Goal: Book appointment/travel/reservation

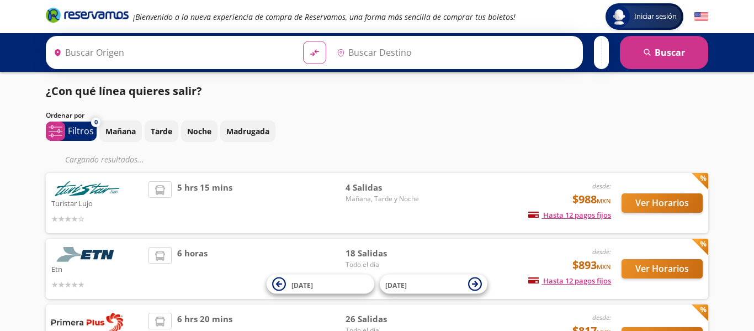
type input "[GEOGRAPHIC_DATA], [GEOGRAPHIC_DATA]"
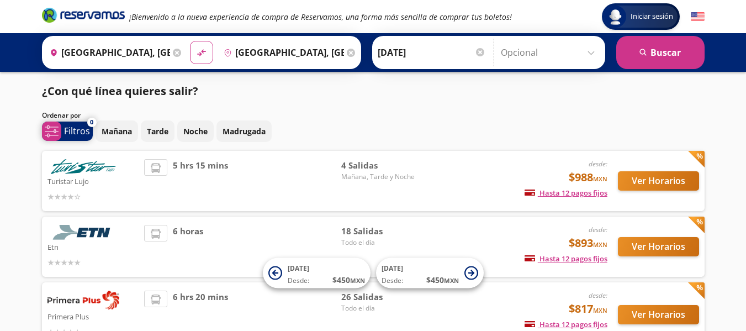
click at [76, 132] on p "Filtros" at bounding box center [77, 130] width 26 height 13
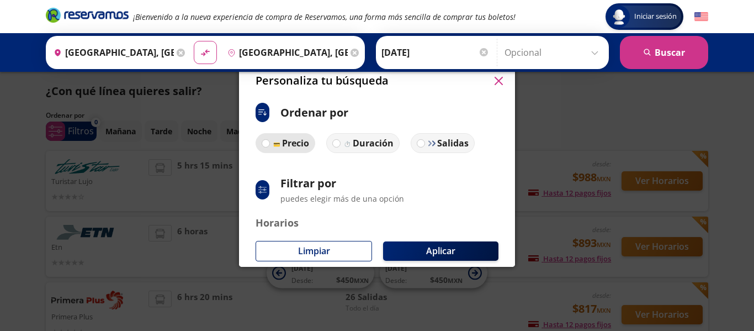
click at [284, 141] on p "Precio" at bounding box center [295, 142] width 27 height 13
click at [270, 141] on input "Precio" at bounding box center [265, 143] width 7 height 7
radio input "true"
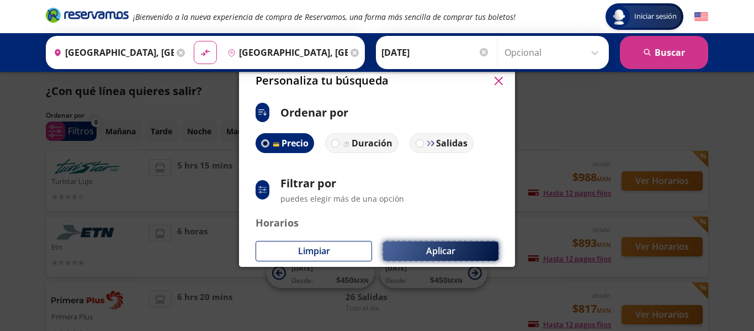
click at [430, 242] on button "Aplicar" at bounding box center [440, 250] width 115 height 19
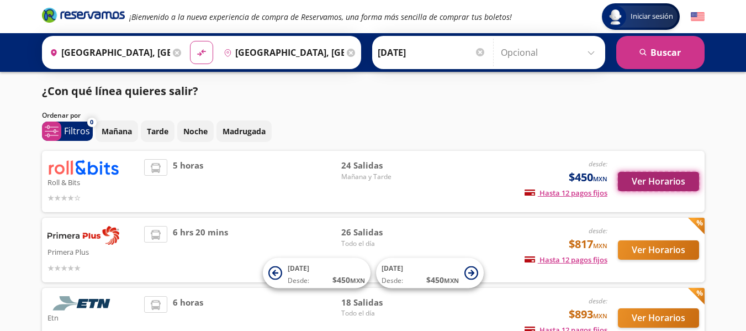
click at [648, 182] on button "Ver Horarios" at bounding box center [658, 181] width 81 height 19
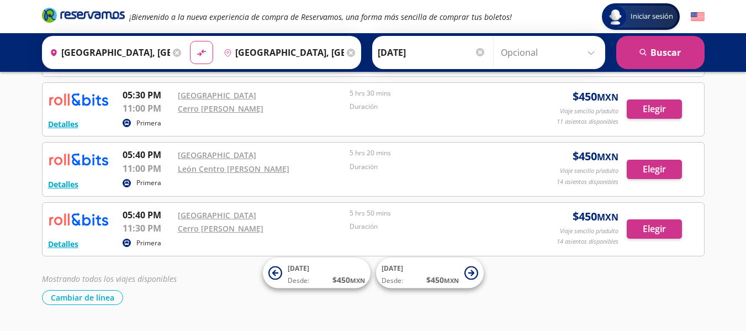
scroll to position [1338, 0]
